Goal: Register for event/course

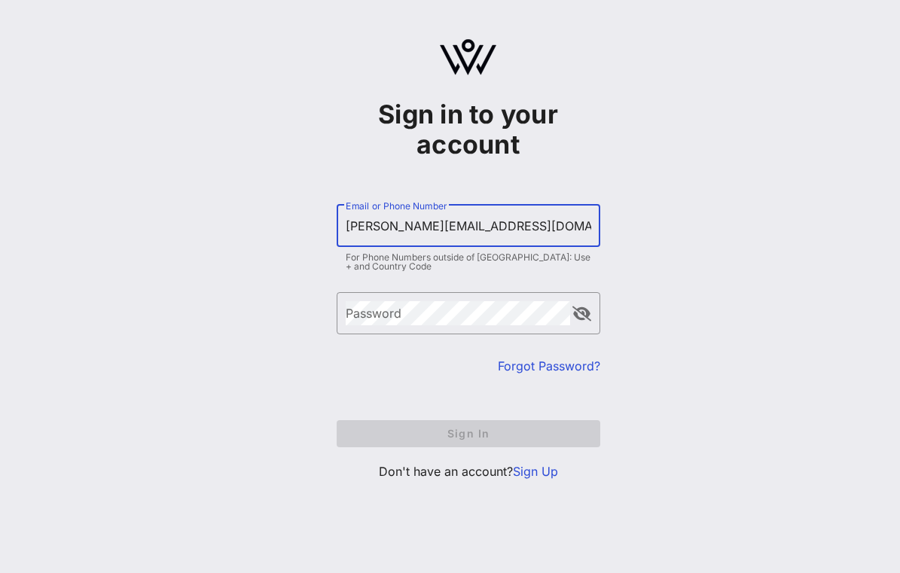
type input "[PERSON_NAME][EMAIL_ADDRESS][DOMAIN_NAME]"
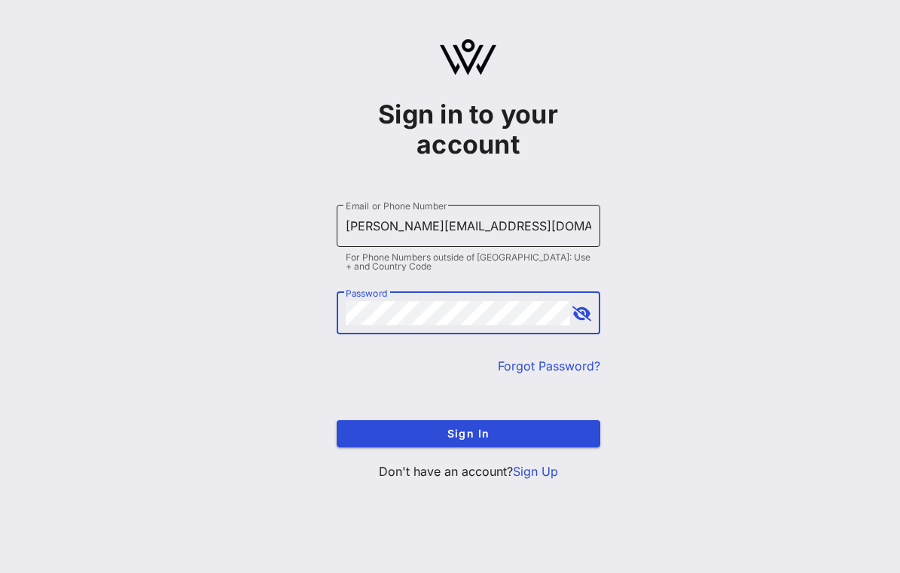
click at [467, 433] on button "Sign In" at bounding box center [467, 433] width 263 height 27
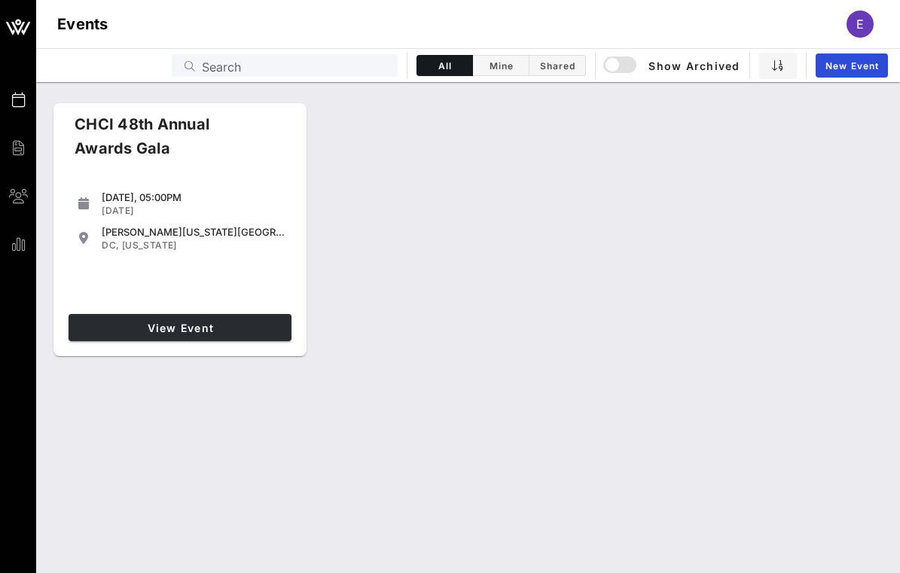
click at [150, 324] on span "View Event" at bounding box center [180, 327] width 211 height 13
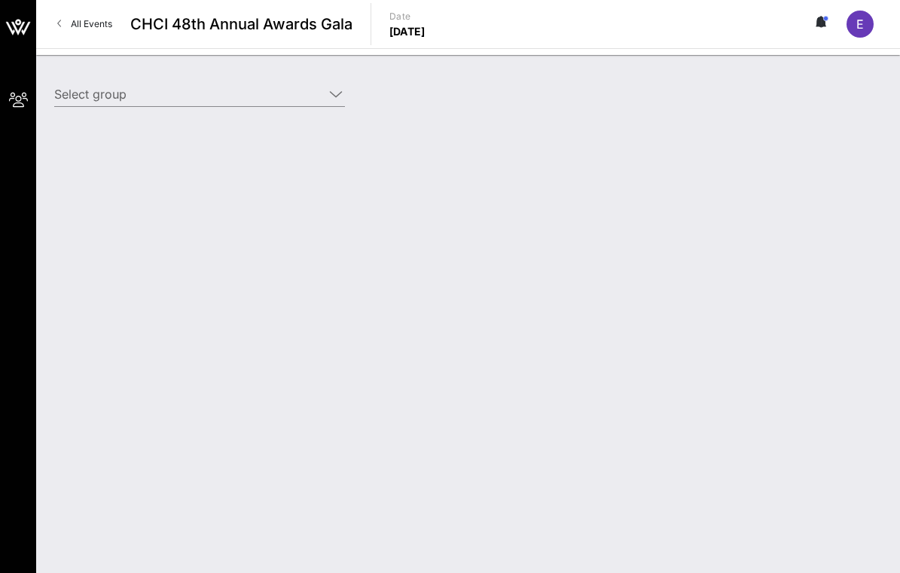
type input "American Honda Motor Company (American Honda Motor Company) [[PERSON_NAME], [PE…"
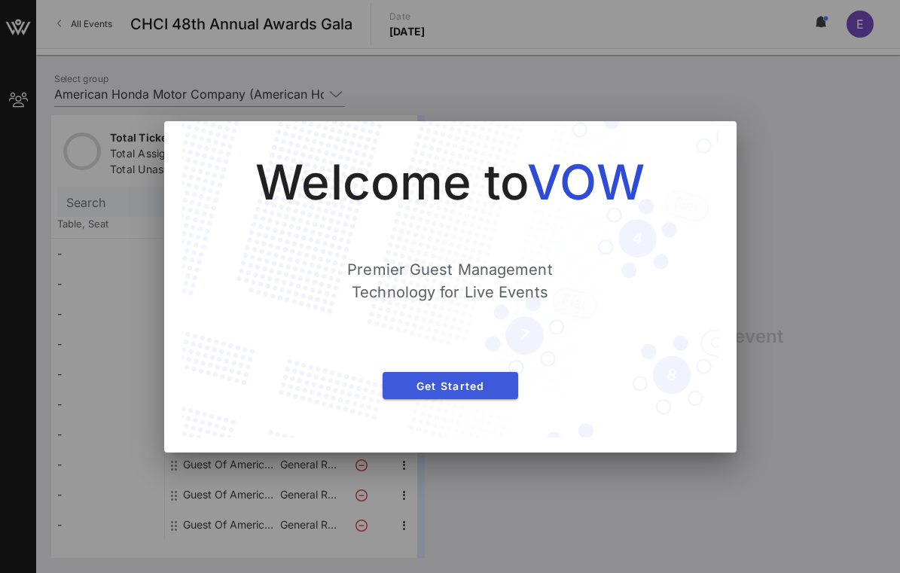
click at [479, 391] on span "Get Started" at bounding box center [449, 385] width 111 height 13
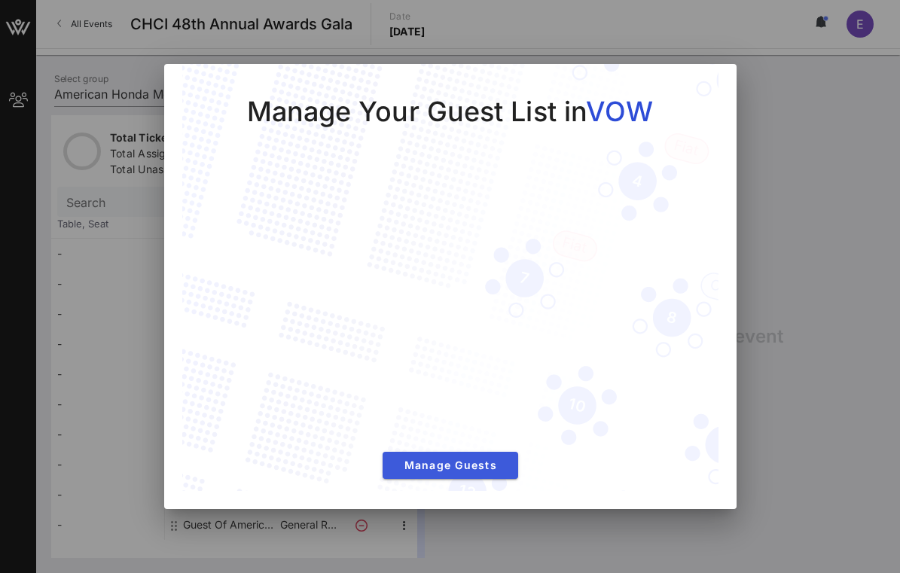
click at [473, 467] on span "Manage Guests" at bounding box center [449, 464] width 111 height 13
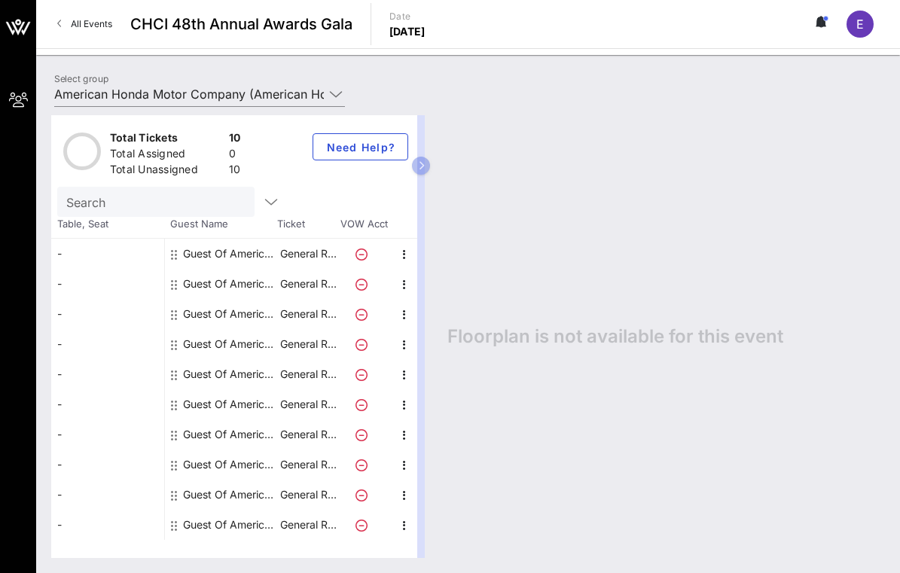
click at [221, 250] on div "Guest Of American Honda Motor Company" at bounding box center [230, 254] width 95 height 30
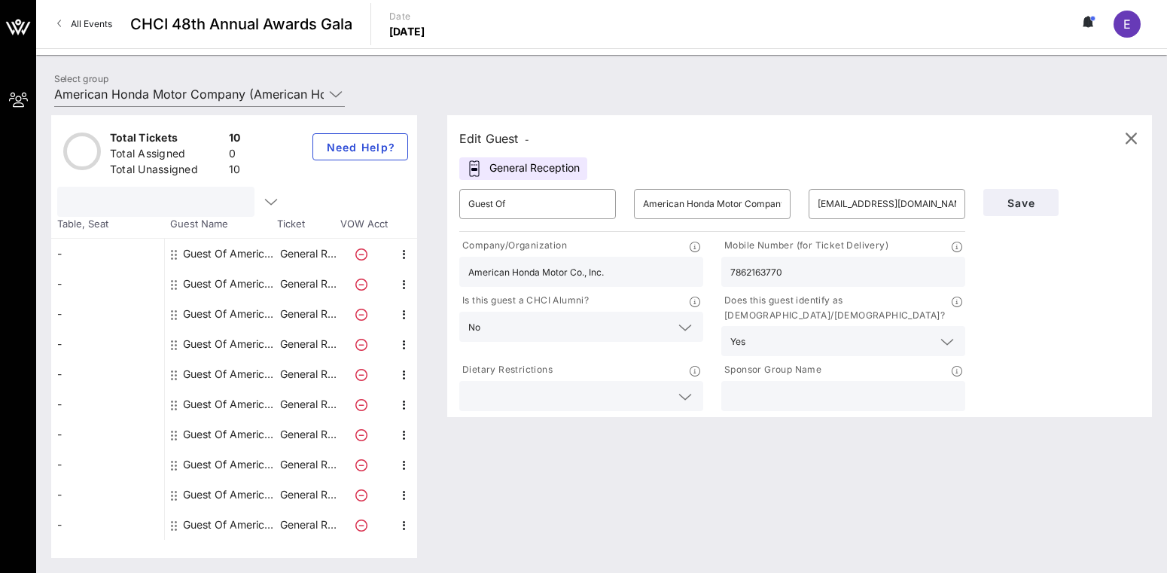
click at [198, 193] on input "text" at bounding box center [154, 202] width 176 height 20
click at [274, 201] on icon "button" at bounding box center [271, 202] width 18 height 18
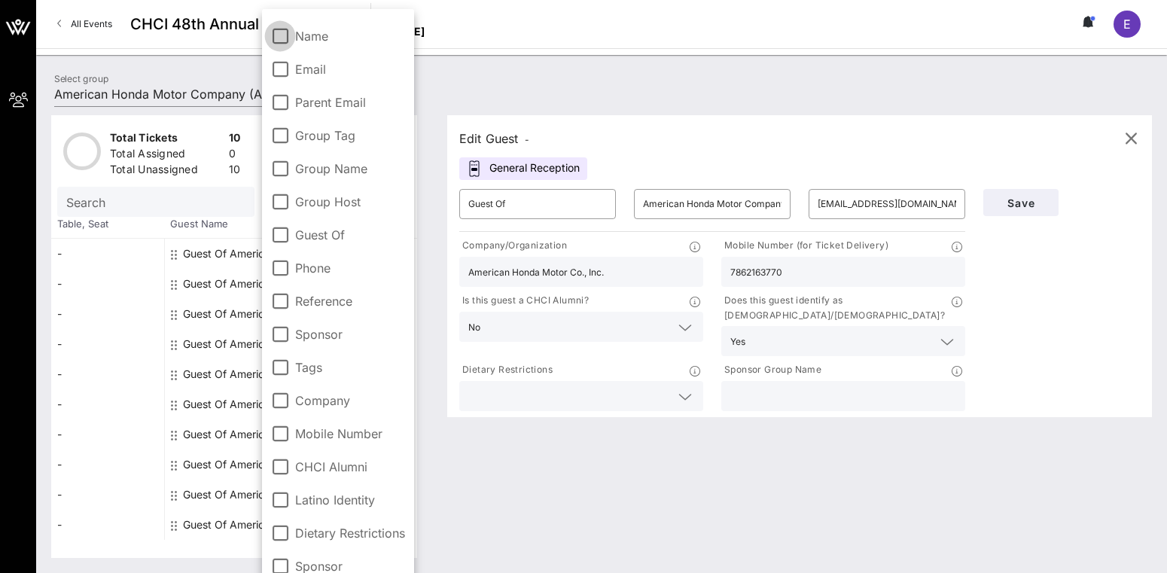
click at [282, 38] on div at bounding box center [280, 36] width 26 height 26
click at [119, 208] on input "Search" at bounding box center [154, 202] width 176 height 20
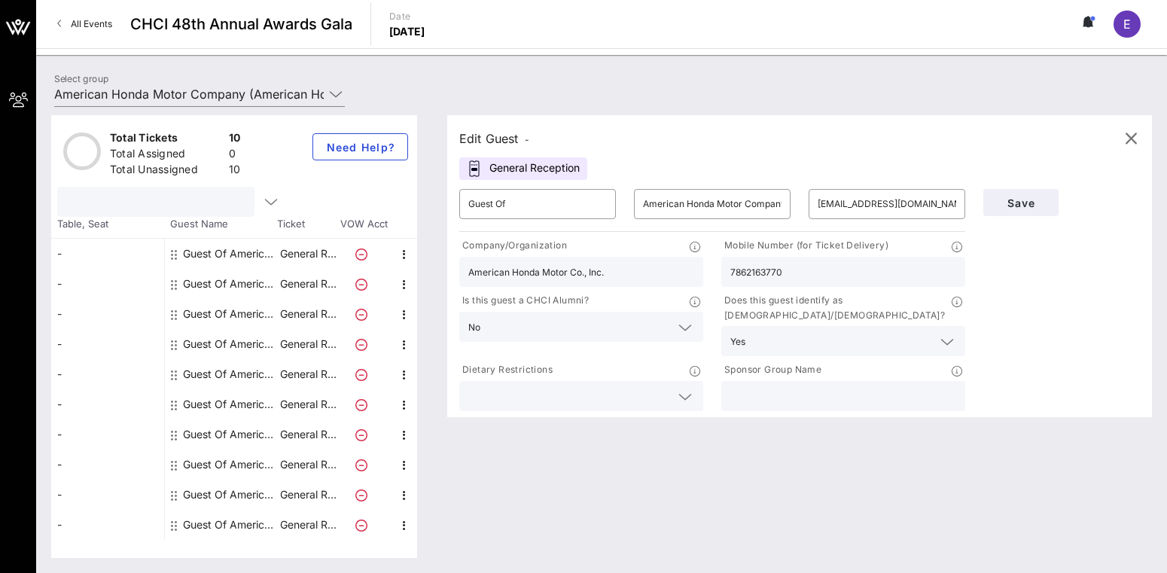
click at [201, 284] on div "Guest Of American Honda Motor Company" at bounding box center [230, 284] width 95 height 30
type input "[EMAIL_ADDRESS][DOMAIN_NAME]"
type input "2028094175"
click at [214, 311] on div "Guest Of American Honda Motor Company" at bounding box center [230, 314] width 95 height 30
type input "[PERSON_NAME][EMAIL_ADDRESS][DOMAIN_NAME]"
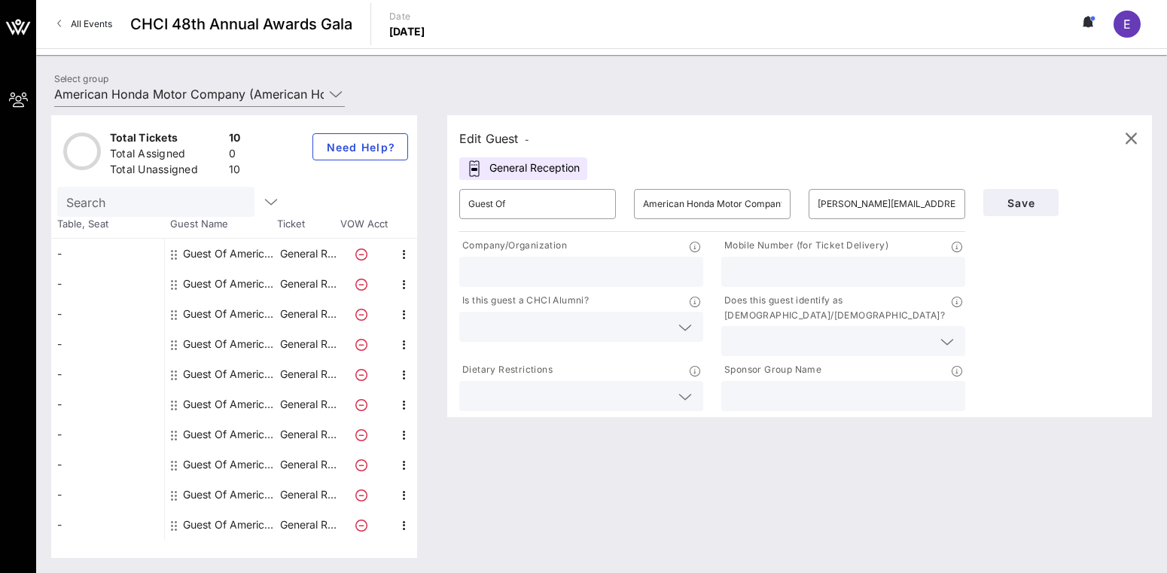
type input "a"
type input "American Honda Motor Co., Inc."
type input "2023132672"
click at [614, 315] on div at bounding box center [581, 327] width 226 height 30
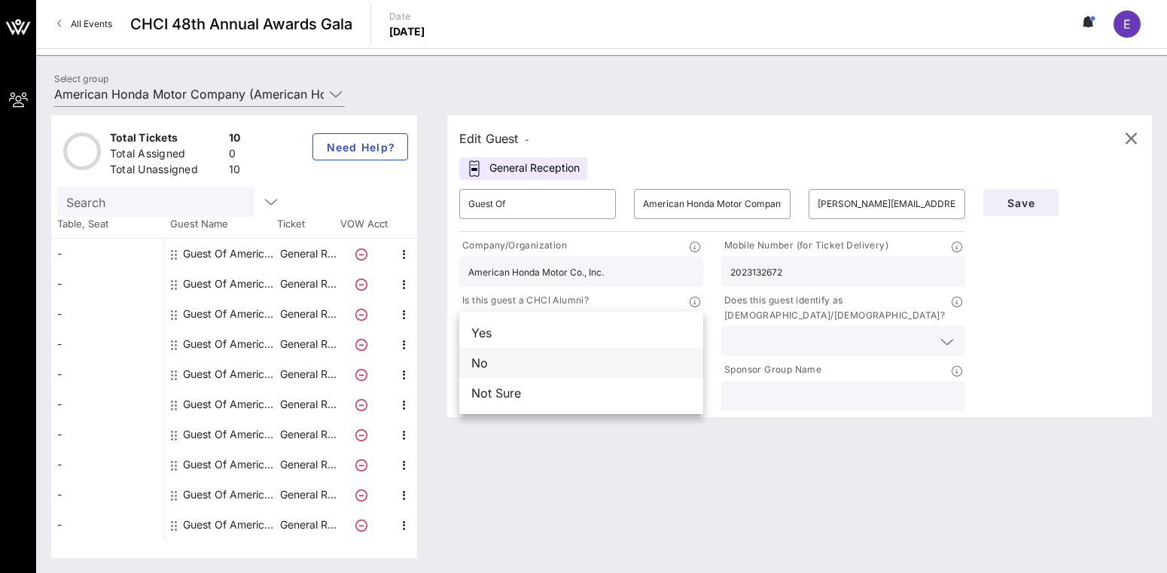
click at [596, 359] on div "No" at bounding box center [581, 363] width 244 height 30
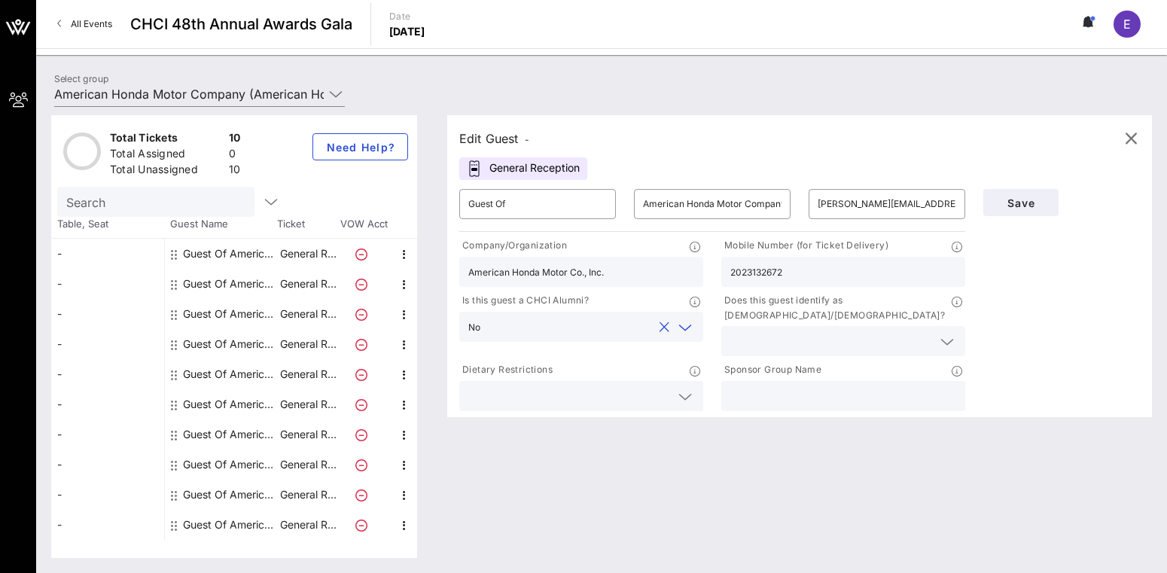
click at [899, 331] on input "text" at bounding box center [831, 341] width 202 height 20
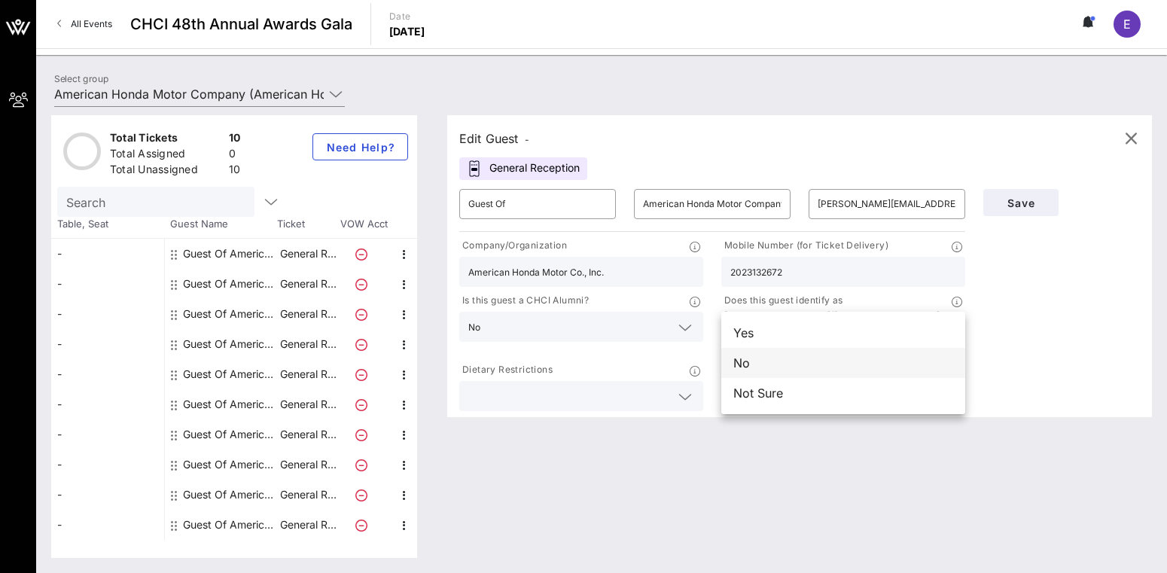
click at [872, 364] on div "No" at bounding box center [843, 363] width 244 height 30
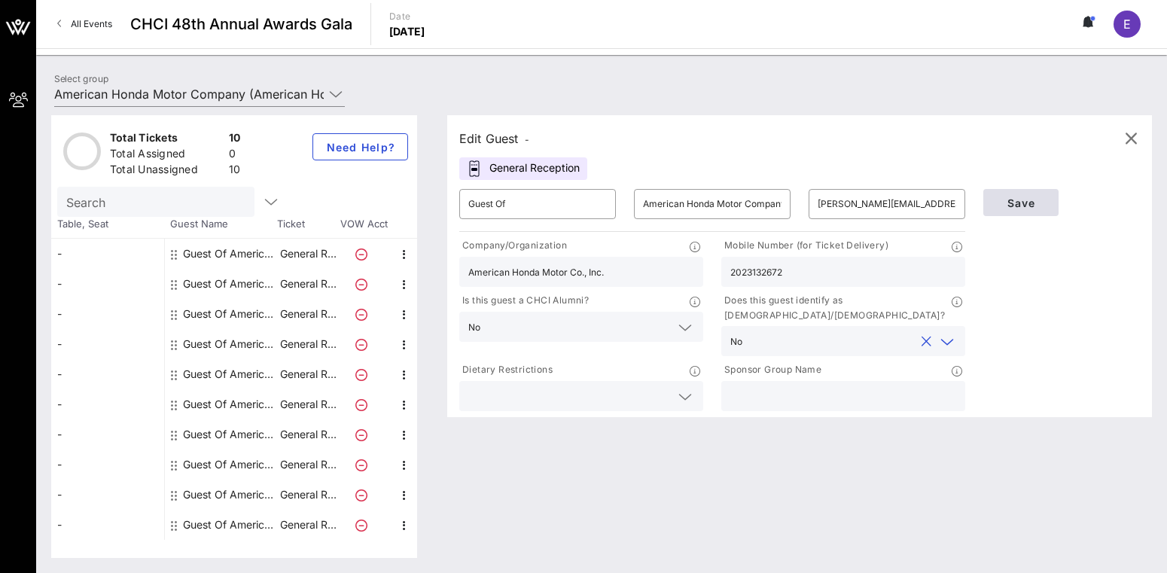
click at [899, 202] on span "Save" at bounding box center [1020, 202] width 51 height 13
click at [211, 254] on div "Guest Of American Honda Motor Company" at bounding box center [230, 254] width 95 height 30
type input "[EMAIL_ADDRESS][DOMAIN_NAME]"
type input "7862163770"
click at [874, 197] on input "[EMAIL_ADDRESS][DOMAIN_NAME]" at bounding box center [887, 204] width 139 height 24
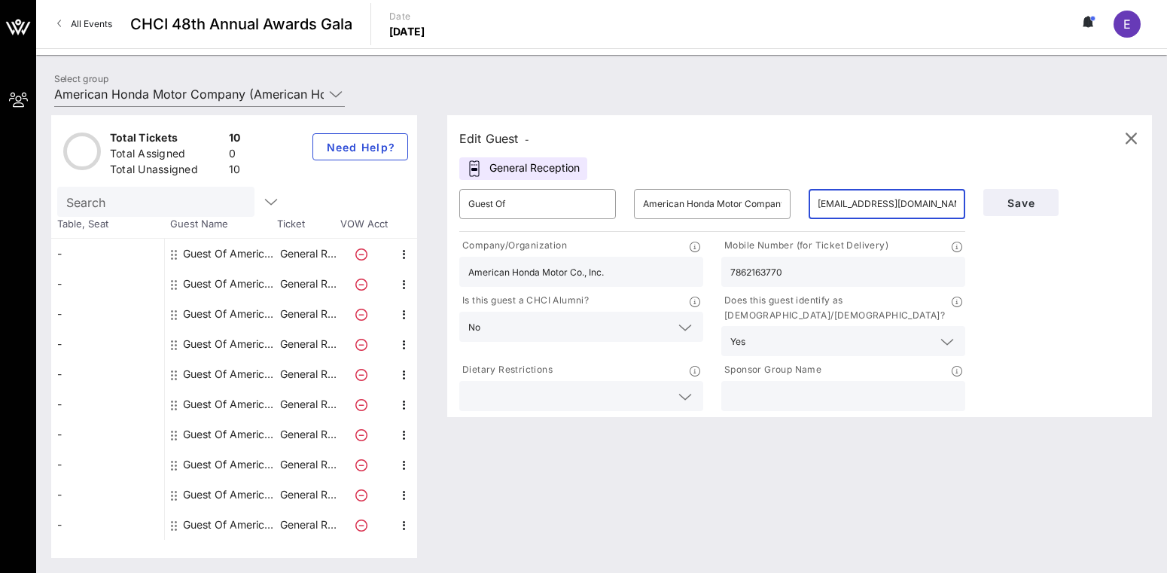
click at [811, 268] on input "7862163770" at bounding box center [843, 272] width 226 height 20
click at [193, 282] on div "Guest Of American Honda Motor Company" at bounding box center [230, 284] width 95 height 30
type input "[EMAIL_ADDRESS][DOMAIN_NAME]"
type input "2028094175"
click at [860, 263] on input "2028094175" at bounding box center [843, 272] width 226 height 20
